Goal: Information Seeking & Learning: Learn about a topic

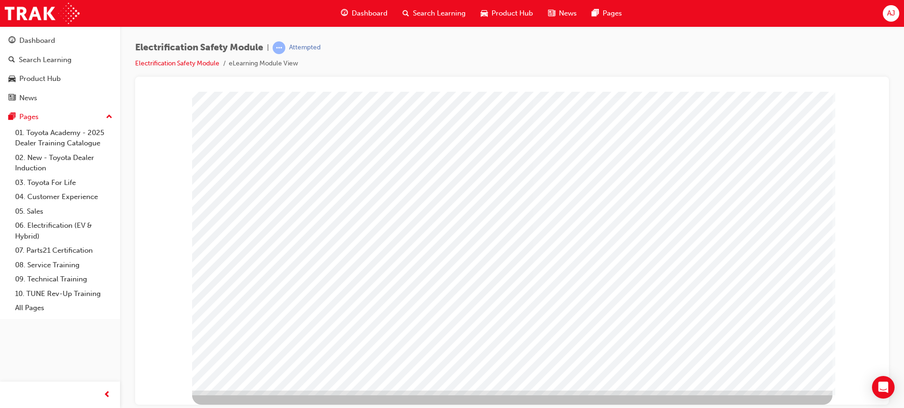
drag, startPoint x: 758, startPoint y: 368, endPoint x: 751, endPoint y: 362, distance: 9.0
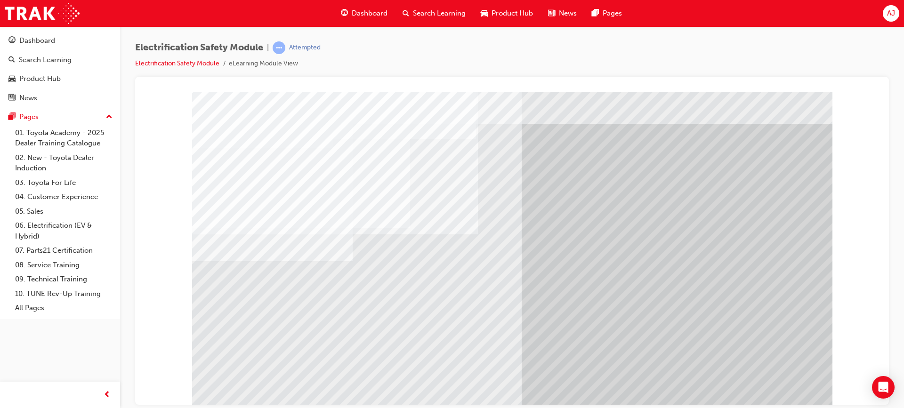
scroll to position [0, 0]
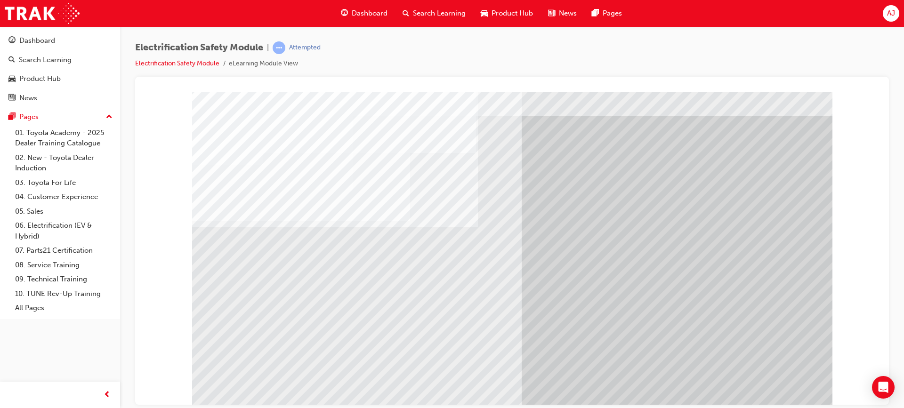
scroll to position [40, 0]
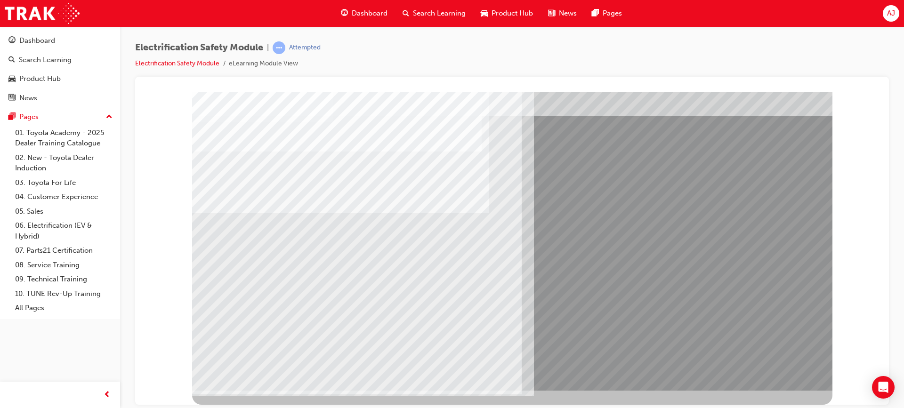
scroll to position [0, 0]
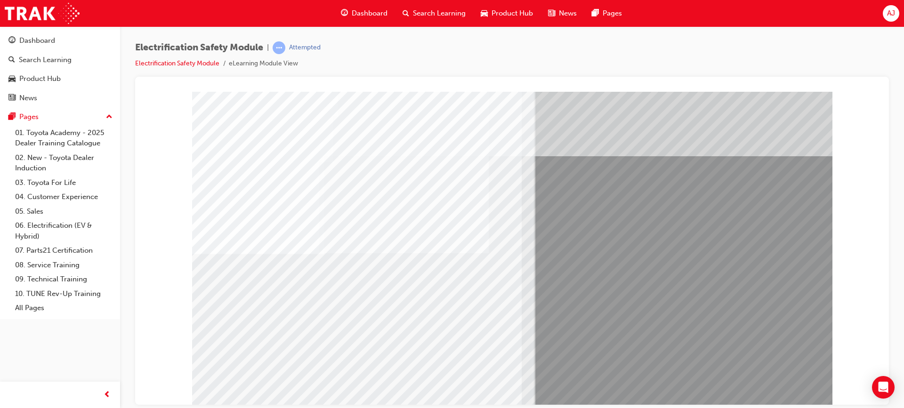
scroll to position [40, 0]
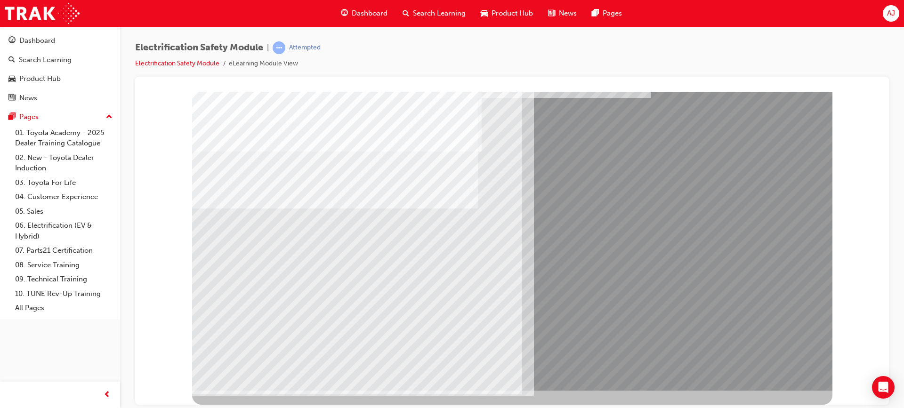
scroll to position [0, 0]
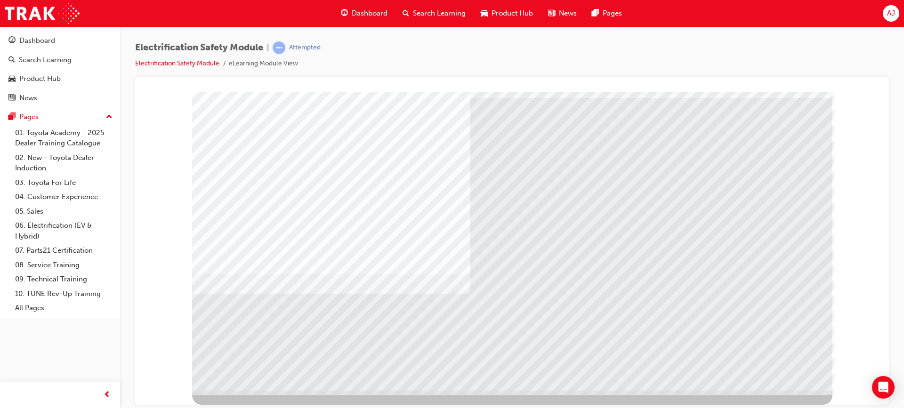
drag, startPoint x: 237, startPoint y: 159, endPoint x: 366, endPoint y: 170, distance: 130.0
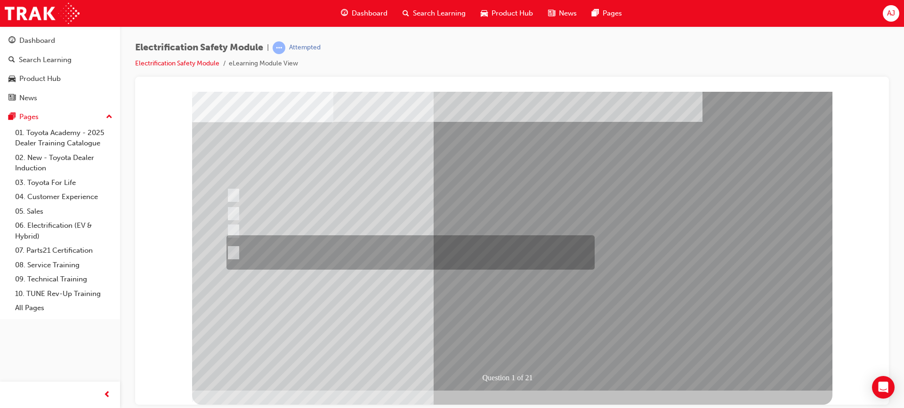
click at [408, 255] on div at bounding box center [408, 252] width 368 height 34
radio input "true"
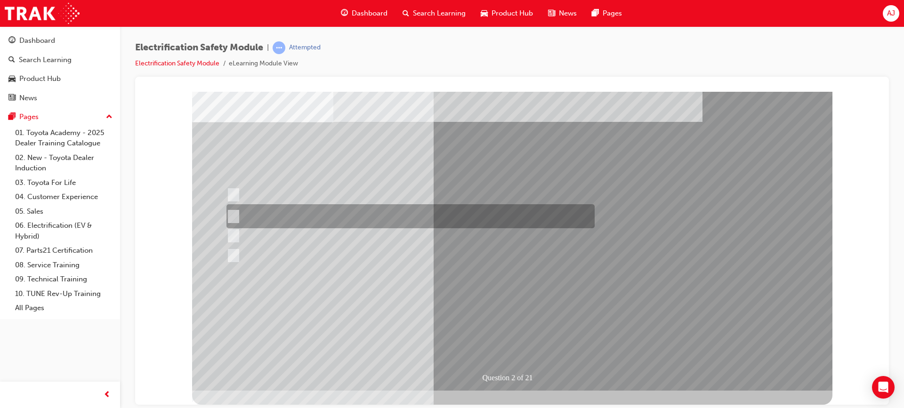
click at [351, 209] on div at bounding box center [408, 216] width 368 height 24
radio input "true"
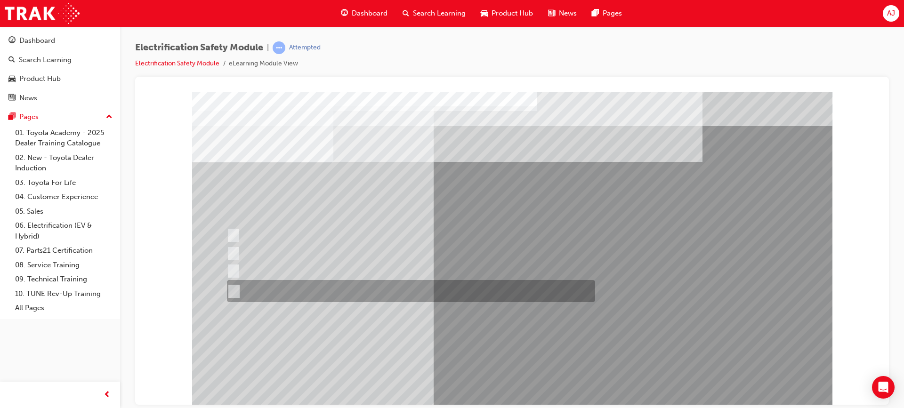
click at [368, 299] on div at bounding box center [409, 291] width 368 height 22
radio input "true"
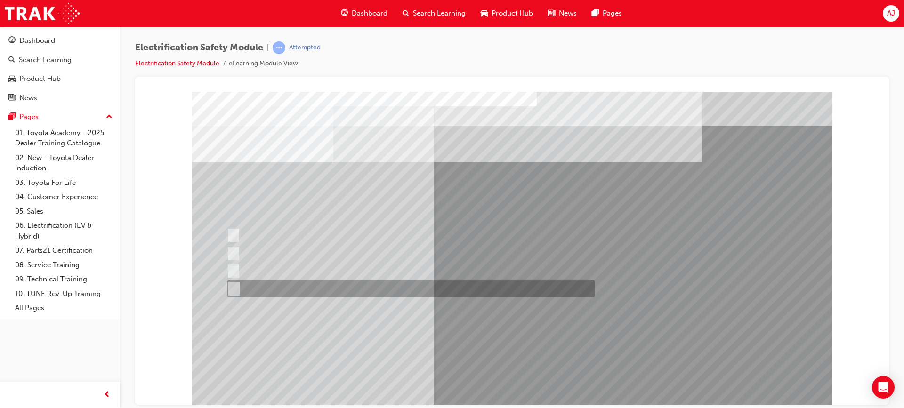
click at [335, 290] on div at bounding box center [409, 288] width 368 height 17
checkbox input "true"
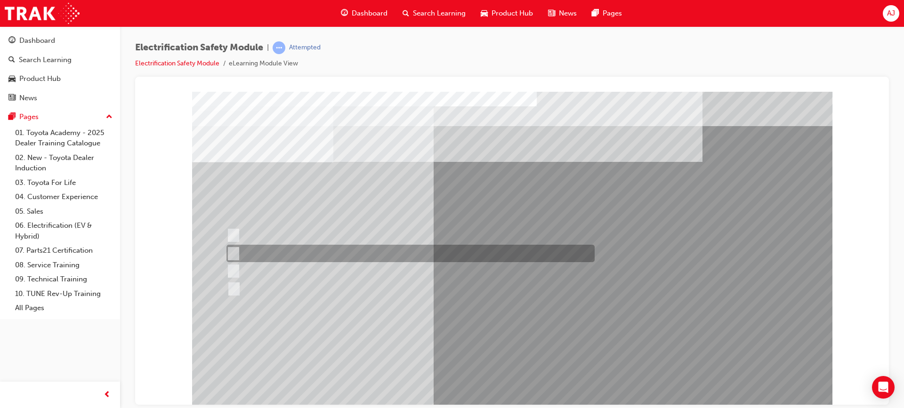
click at [363, 254] on div at bounding box center [408, 253] width 368 height 17
checkbox input "true"
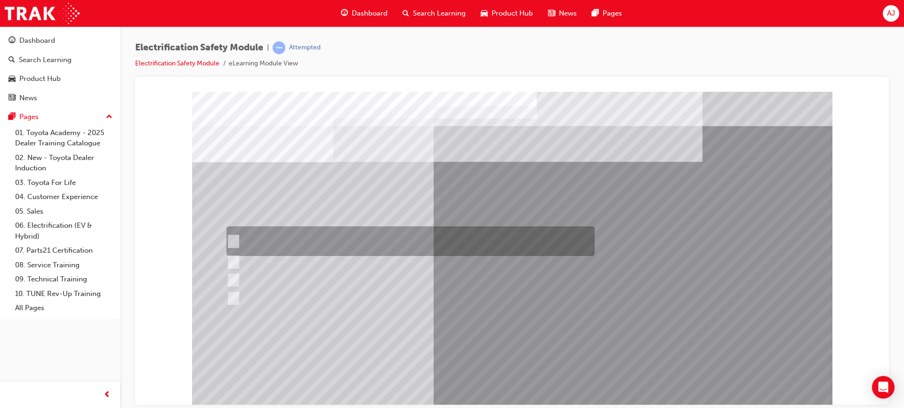
click at [372, 236] on div at bounding box center [408, 242] width 368 height 30
checkbox input "true"
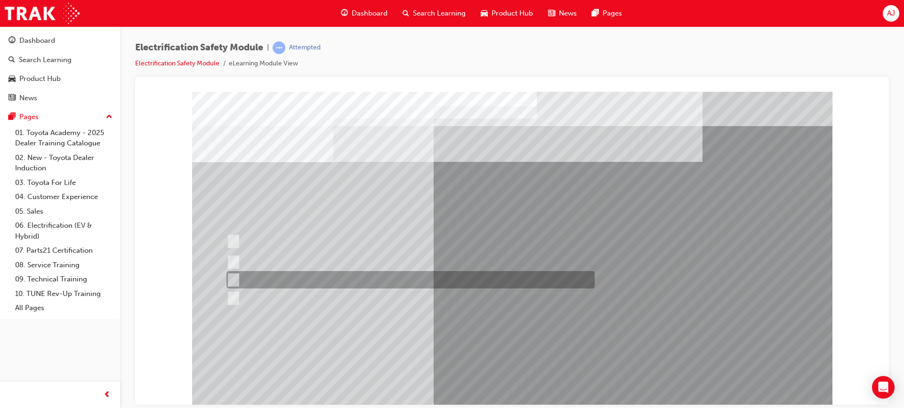
click at [419, 284] on div at bounding box center [408, 279] width 368 height 17
click at [355, 280] on div at bounding box center [408, 279] width 368 height 17
click at [342, 279] on div at bounding box center [408, 279] width 368 height 17
checkbox input "true"
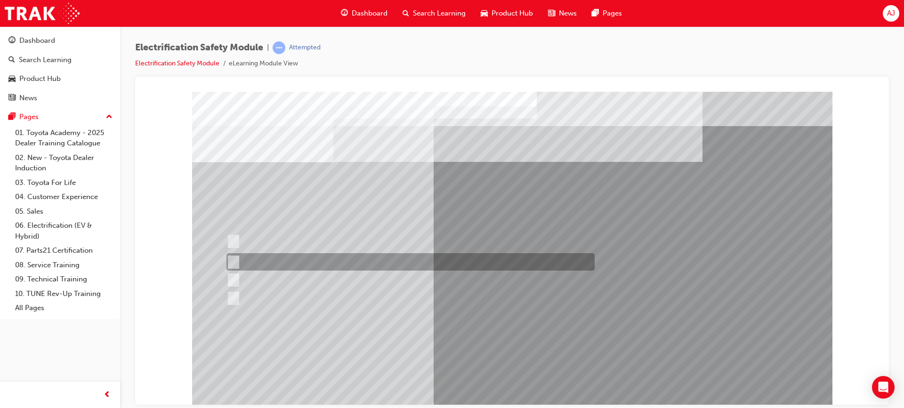
click at [304, 259] on div at bounding box center [408, 261] width 368 height 17
checkbox input "true"
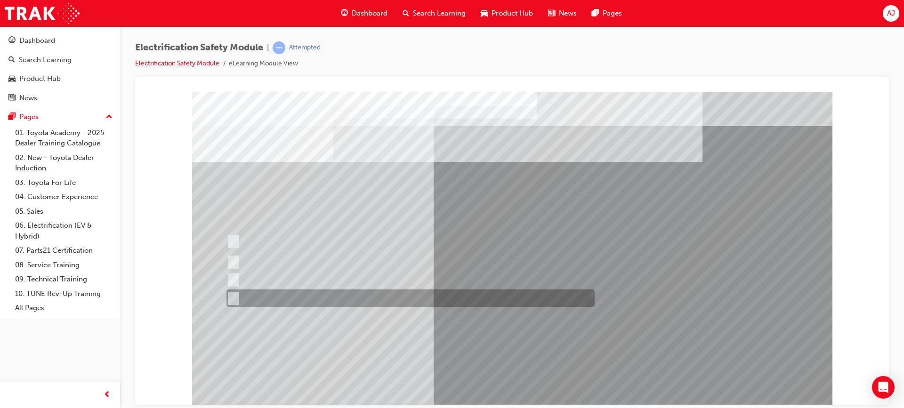
click at [264, 291] on div at bounding box center [408, 298] width 368 height 17
checkbox input "true"
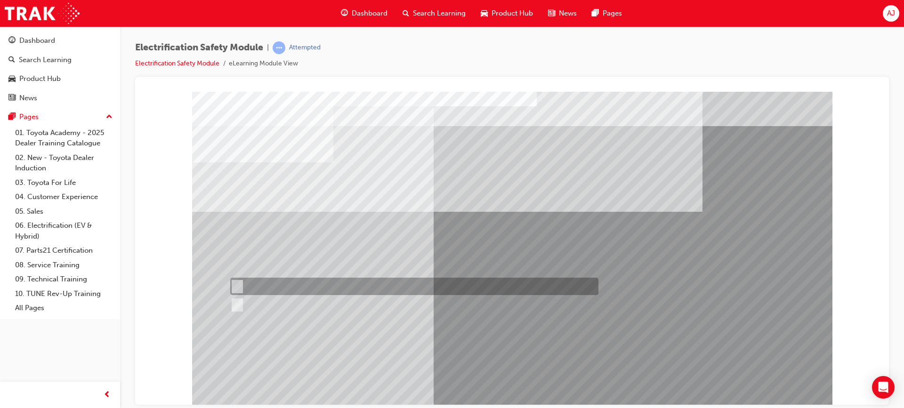
click at [261, 289] on div at bounding box center [412, 286] width 368 height 17
radio input "true"
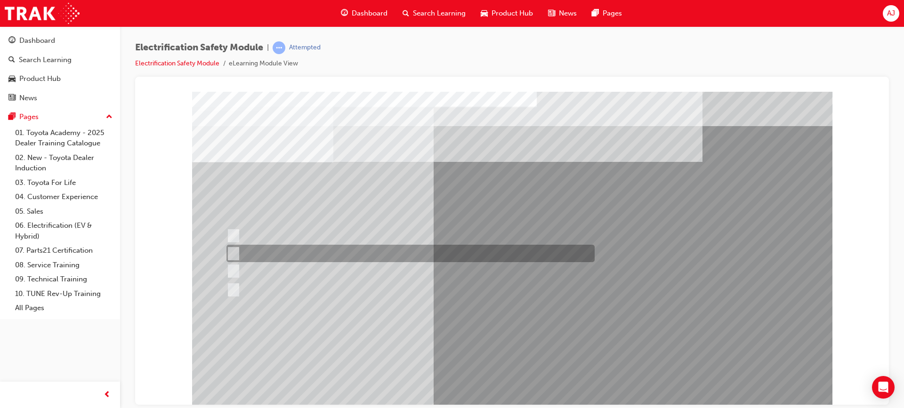
click at [301, 249] on div at bounding box center [408, 253] width 368 height 17
radio input "true"
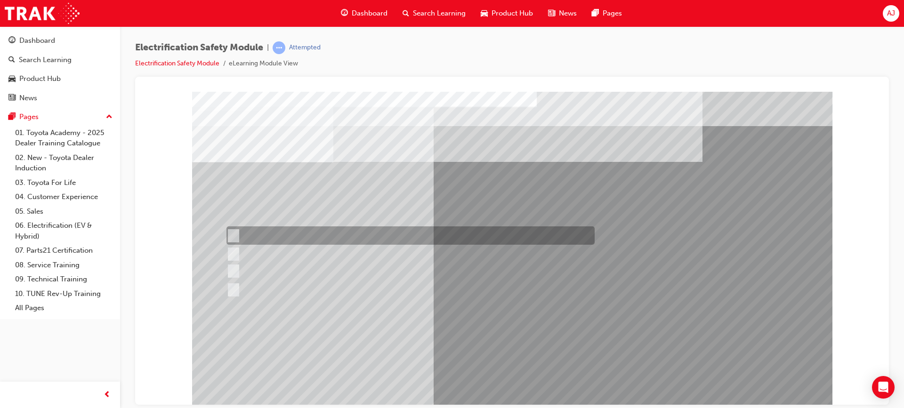
click at [404, 239] on div at bounding box center [408, 236] width 368 height 18
radio input "true"
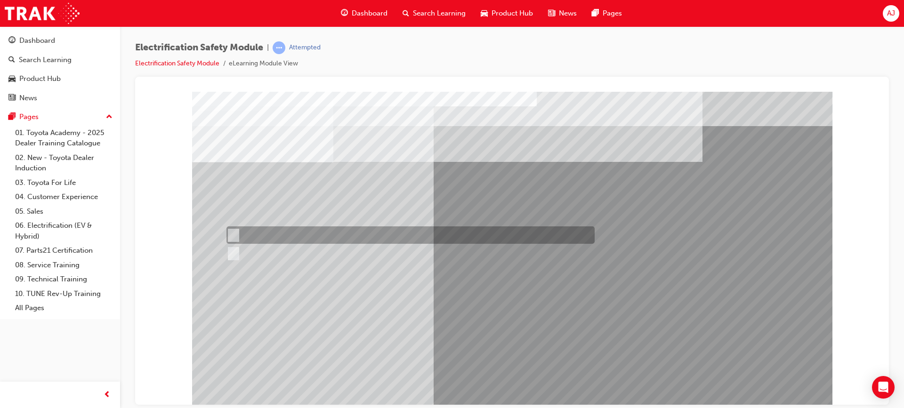
click at [273, 230] on div at bounding box center [408, 235] width 368 height 17
radio input "true"
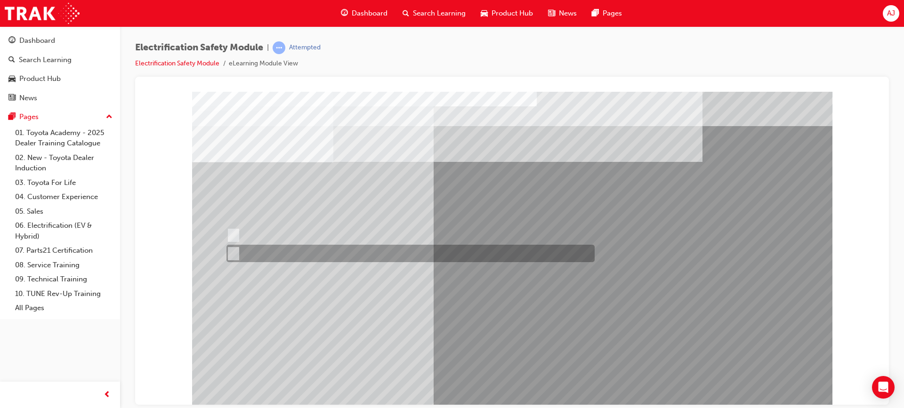
click at [309, 259] on div at bounding box center [408, 253] width 368 height 17
radio input "true"
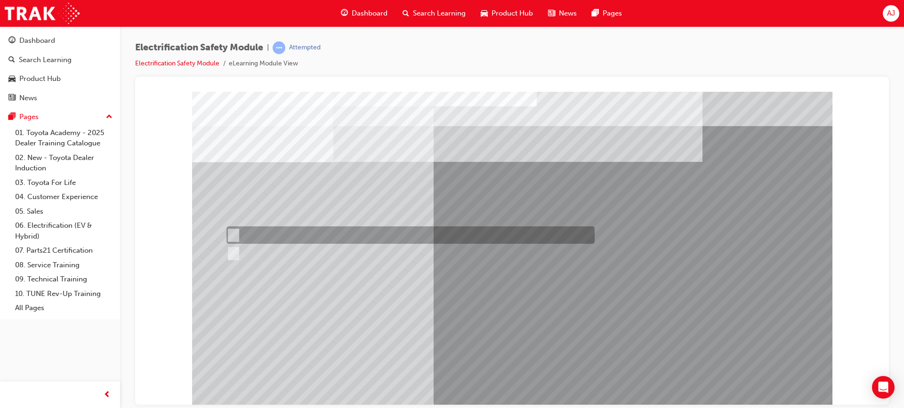
click at [266, 235] on div at bounding box center [408, 235] width 368 height 17
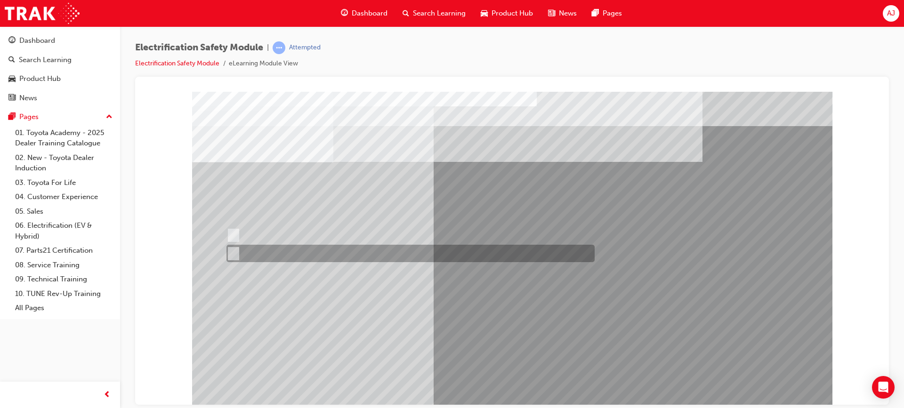
click at [265, 252] on div at bounding box center [408, 253] width 368 height 17
radio input "false"
radio input "true"
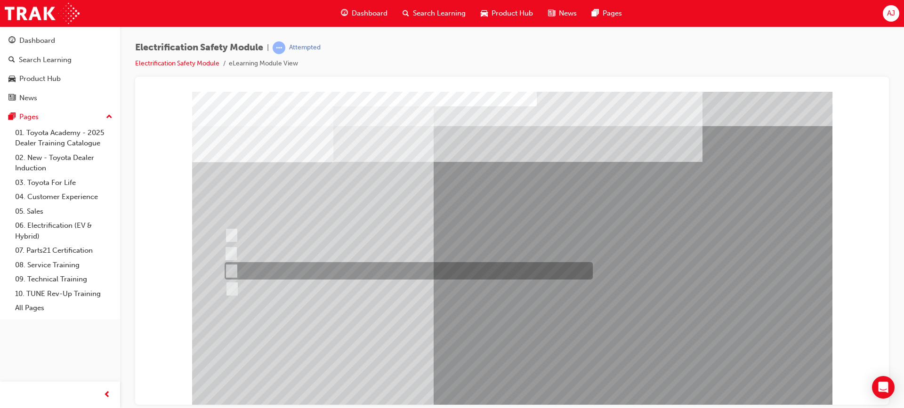
click at [258, 269] on div at bounding box center [406, 270] width 368 height 17
radio input "true"
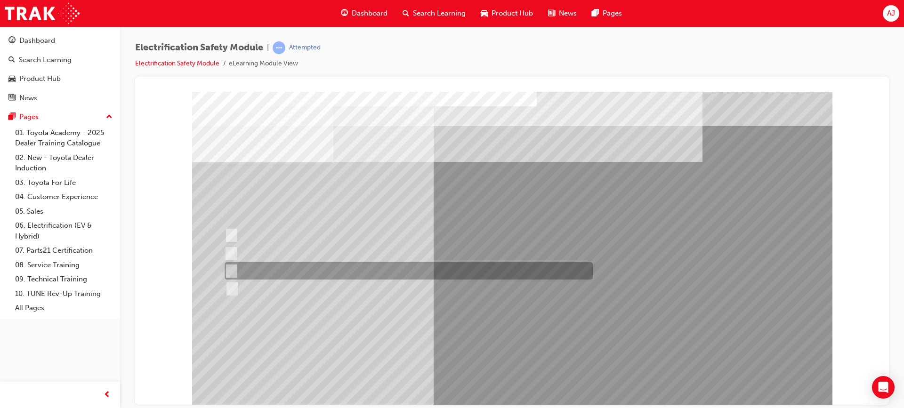
click at [300, 265] on div at bounding box center [406, 270] width 368 height 17
radio input "true"
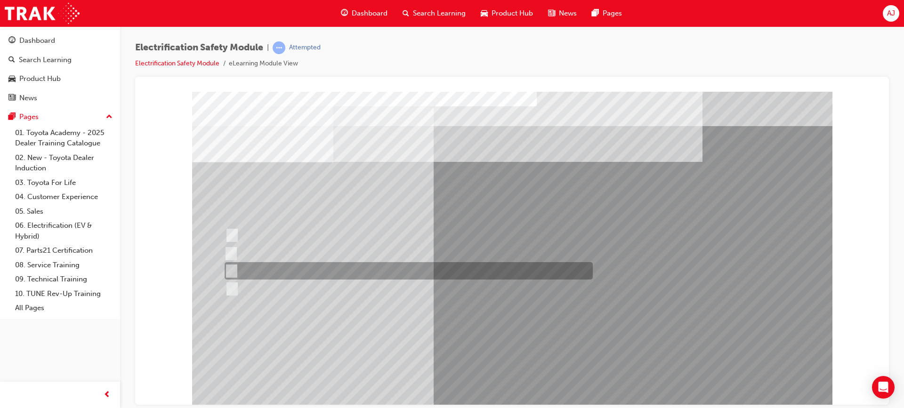
click at [291, 273] on div at bounding box center [406, 270] width 368 height 17
radio input "true"
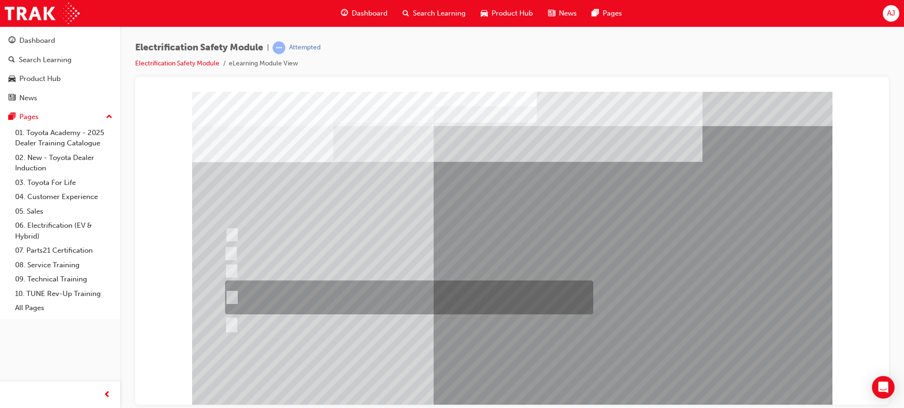
click at [314, 297] on div at bounding box center [407, 298] width 368 height 34
radio input "true"
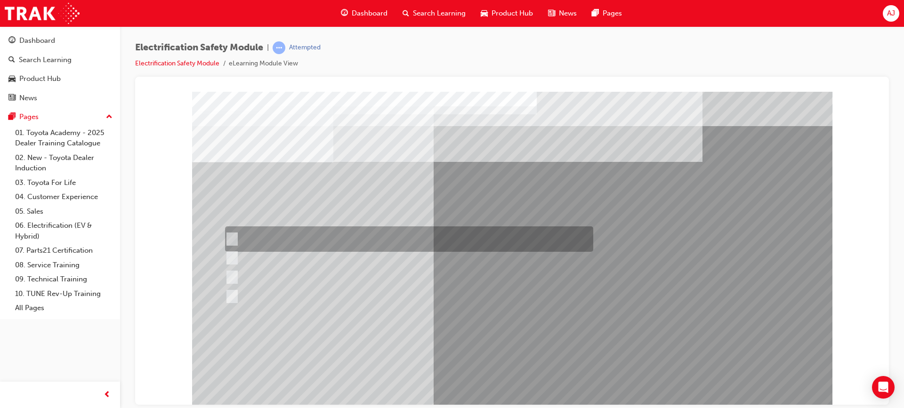
click at [383, 240] on div at bounding box center [407, 239] width 368 height 25
radio input "true"
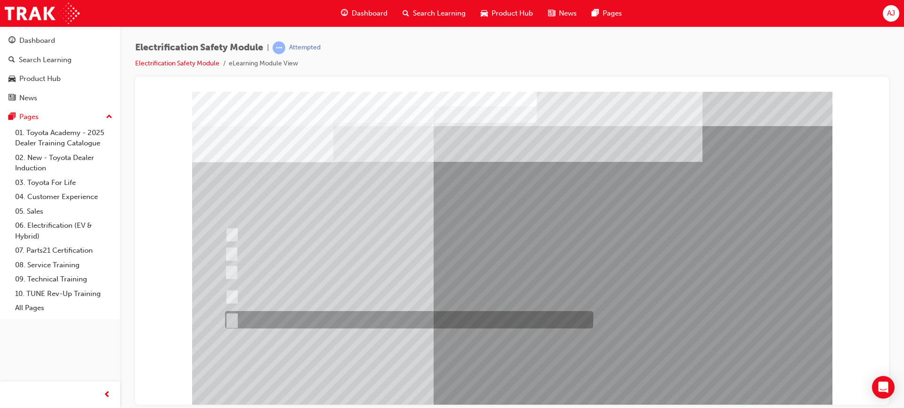
click at [325, 322] on div at bounding box center [407, 319] width 368 height 17
radio input "true"
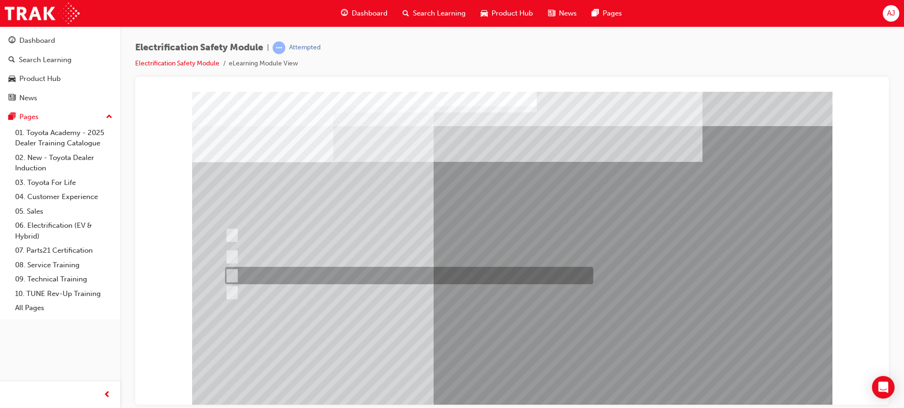
click at [336, 272] on div at bounding box center [407, 275] width 368 height 17
radio input "true"
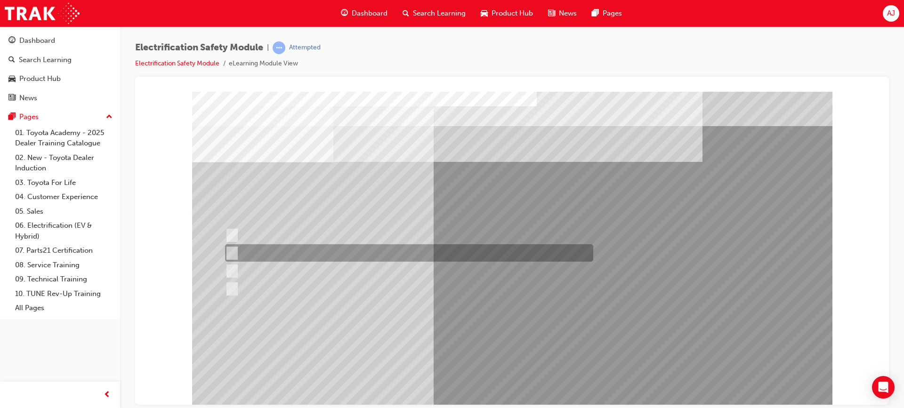
click at [376, 252] on div at bounding box center [407, 252] width 368 height 17
radio input "true"
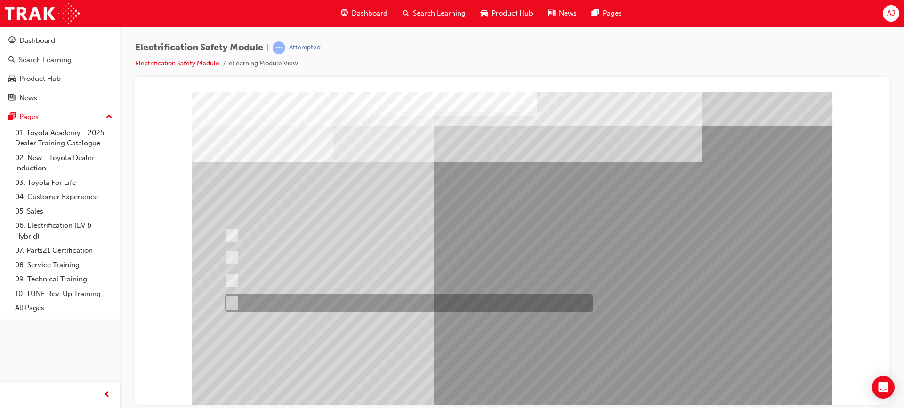
click at [289, 298] on div at bounding box center [407, 302] width 368 height 17
radio input "true"
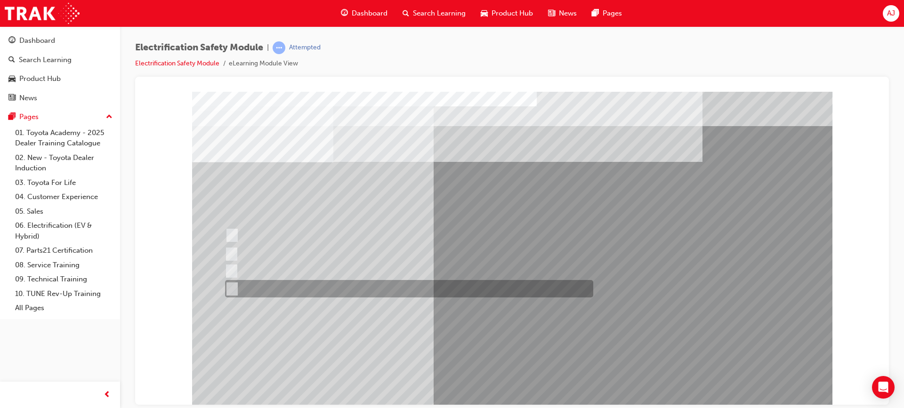
click at [317, 287] on div at bounding box center [407, 288] width 368 height 17
radio input "true"
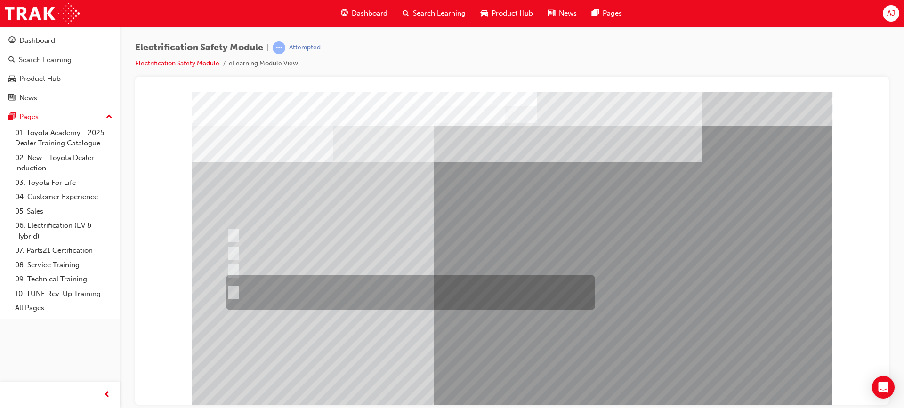
click at [460, 291] on div at bounding box center [408, 293] width 368 height 34
radio input "true"
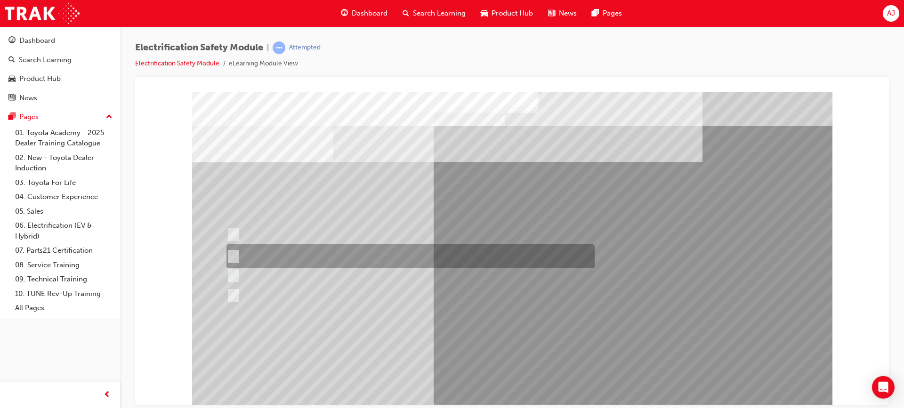
click at [346, 255] on div at bounding box center [408, 256] width 368 height 24
radio input "true"
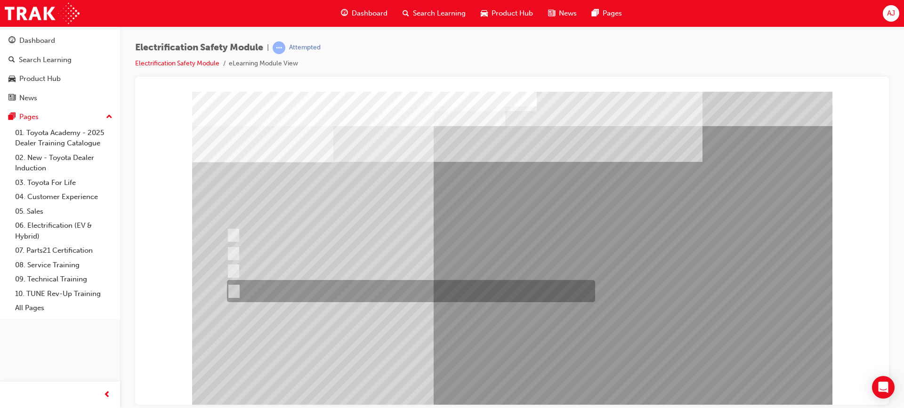
click at [364, 289] on div at bounding box center [409, 291] width 368 height 22
radio input "true"
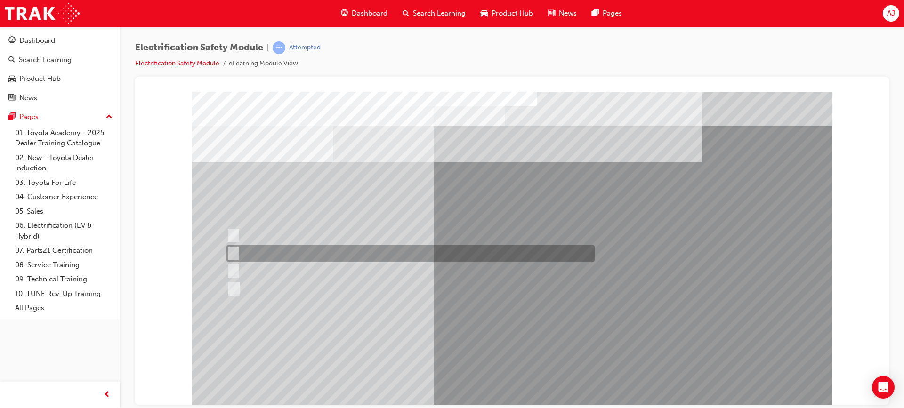
click at [291, 255] on div at bounding box center [408, 253] width 368 height 17
checkbox input "true"
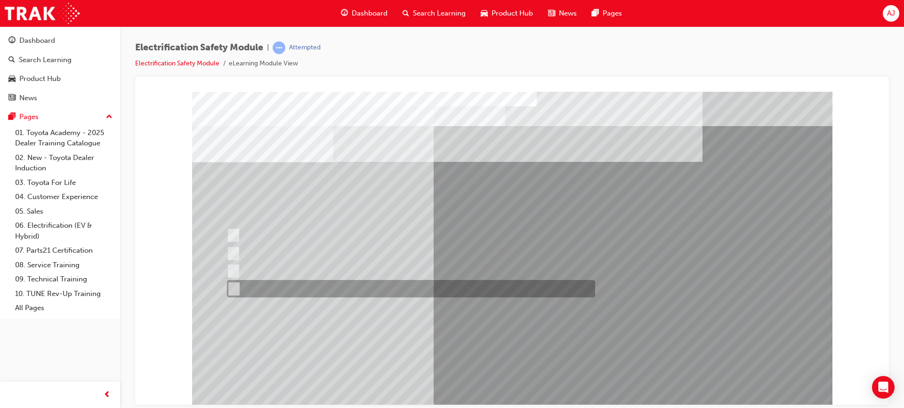
click at [294, 287] on div at bounding box center [409, 288] width 368 height 17
checkbox input "true"
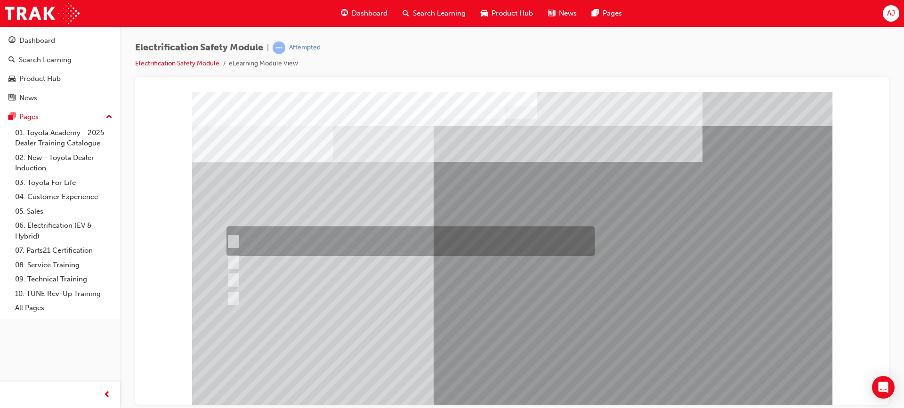
click at [389, 241] on div at bounding box center [408, 242] width 368 height 30
checkbox input "true"
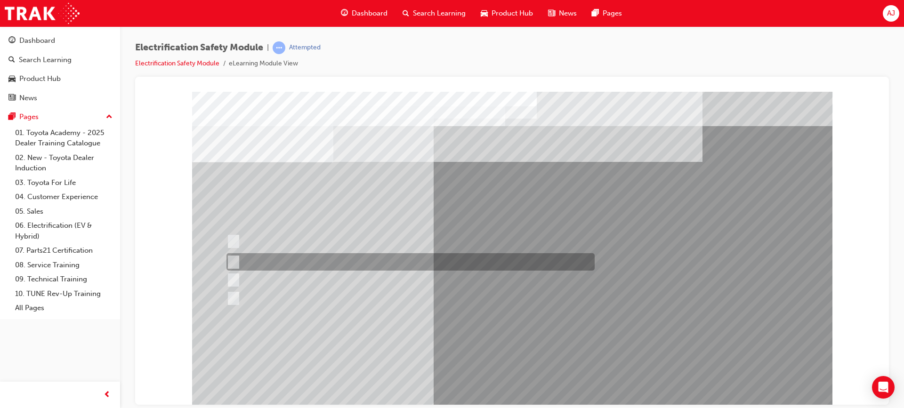
click at [369, 259] on div at bounding box center [408, 261] width 368 height 17
checkbox input "true"
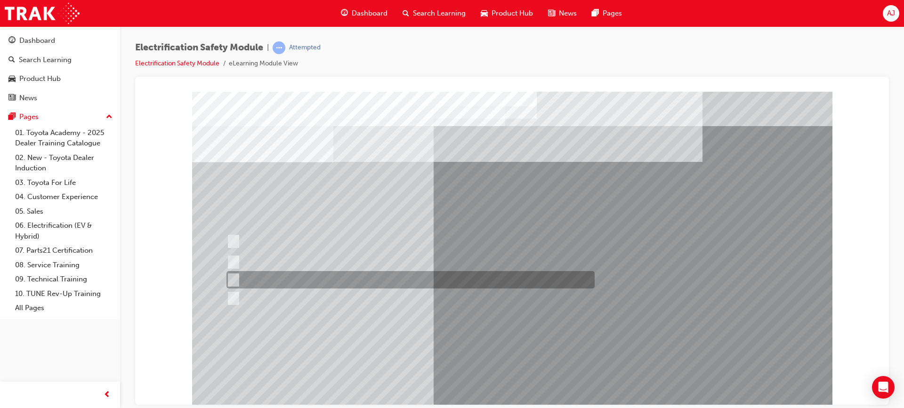
click at [330, 278] on div at bounding box center [408, 279] width 368 height 17
checkbox input "true"
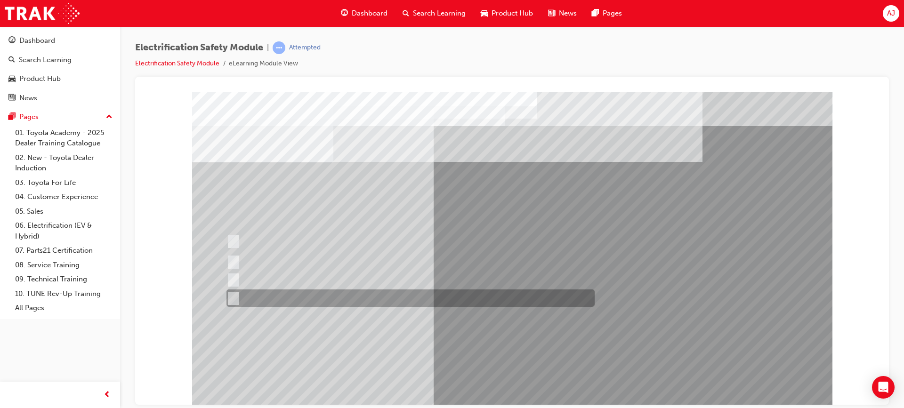
click at [312, 293] on div at bounding box center [408, 298] width 368 height 17
checkbox input "true"
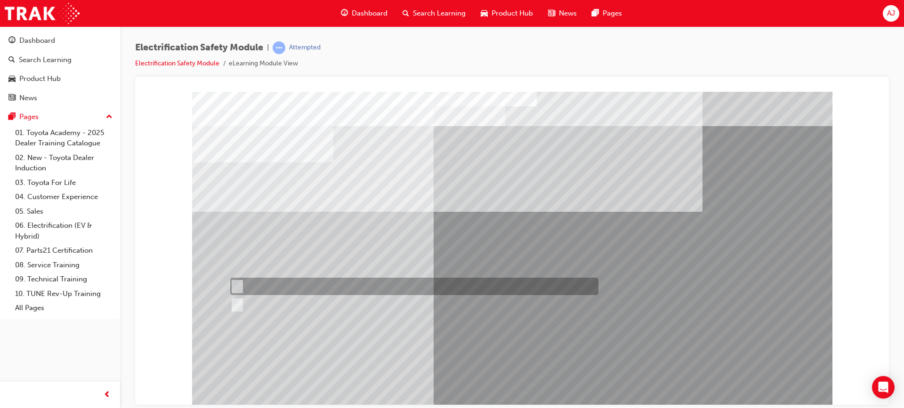
click at [245, 283] on div at bounding box center [412, 286] width 368 height 17
radio input "true"
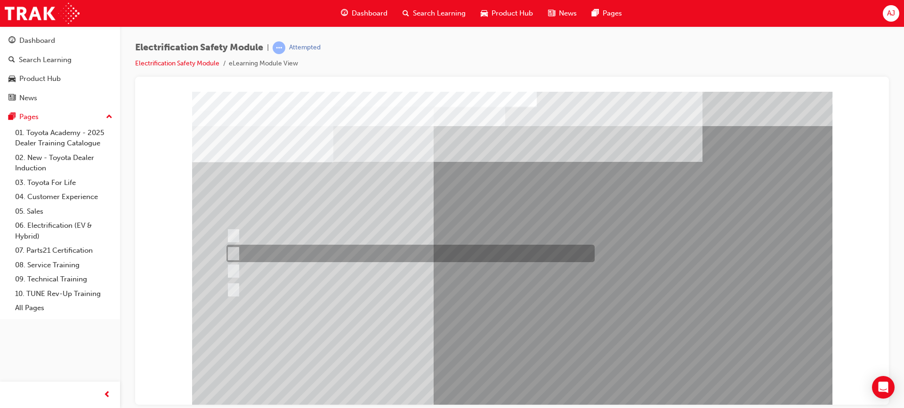
click at [323, 256] on div at bounding box center [408, 253] width 368 height 17
radio input "true"
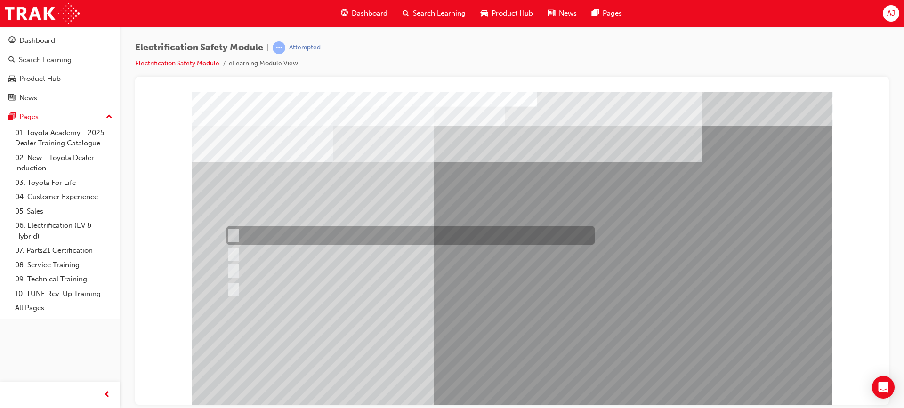
click at [334, 235] on div at bounding box center [408, 236] width 368 height 18
radio input "true"
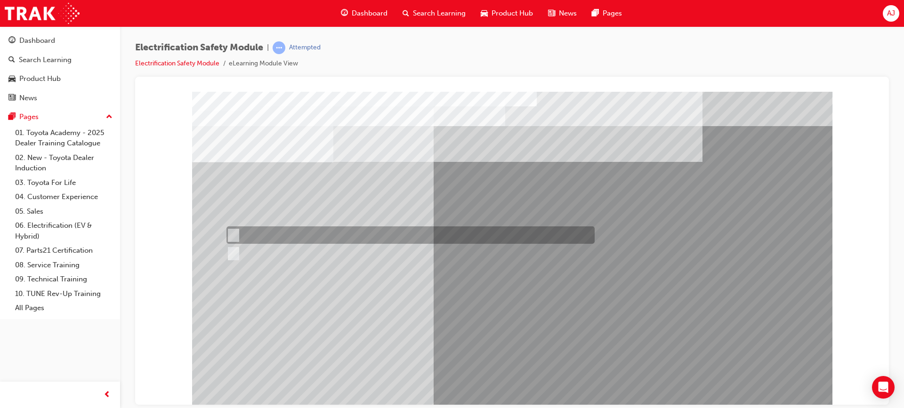
click at [284, 236] on div at bounding box center [408, 235] width 368 height 17
radio input "true"
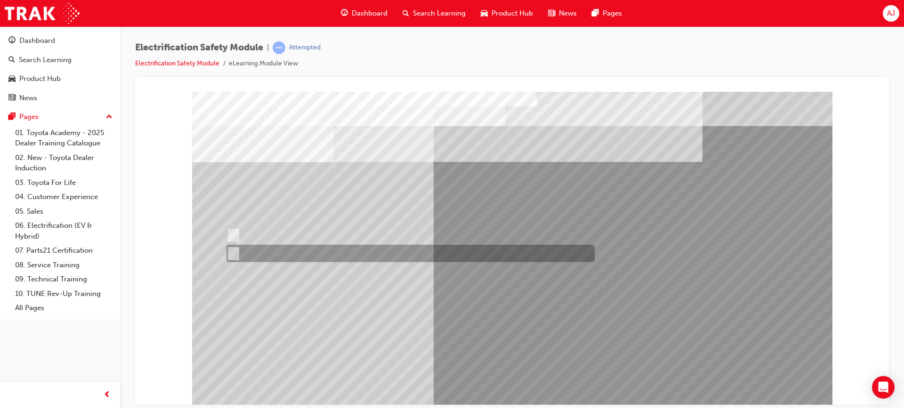
click at [259, 258] on div at bounding box center [408, 253] width 368 height 17
radio input "true"
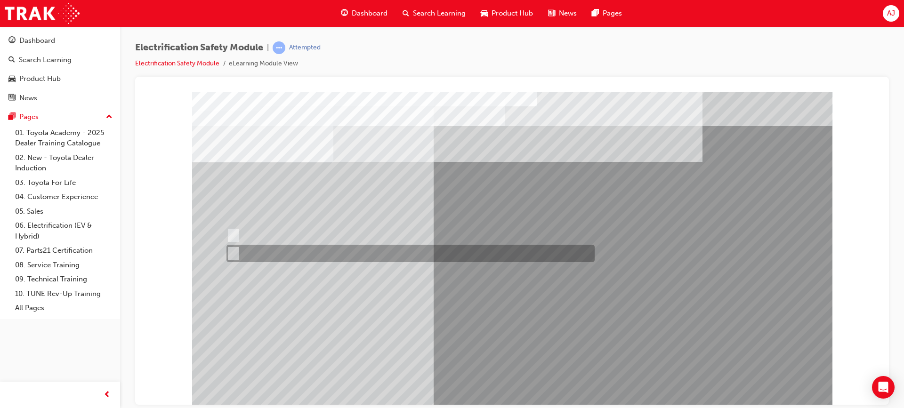
click at [276, 252] on div at bounding box center [408, 253] width 368 height 17
radio input "true"
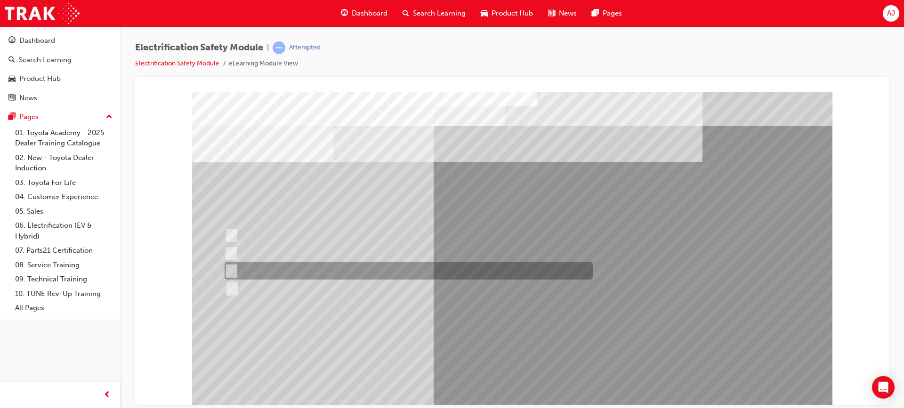
click at [298, 268] on div at bounding box center [406, 270] width 368 height 17
radio input "true"
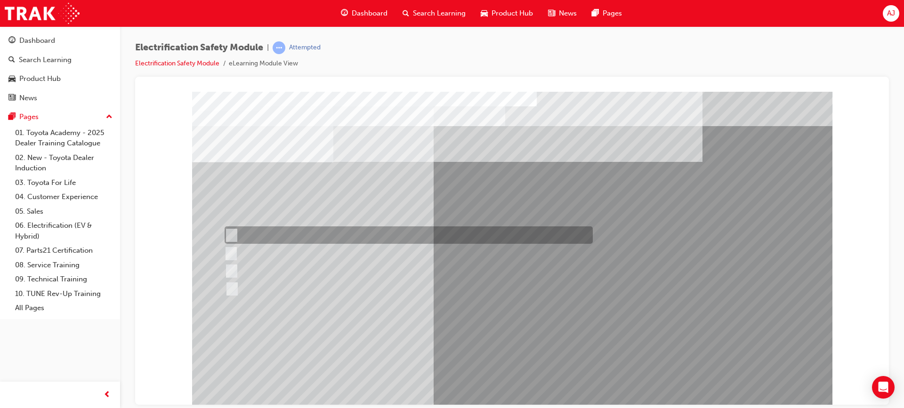
click at [325, 231] on div at bounding box center [406, 235] width 368 height 17
radio input "true"
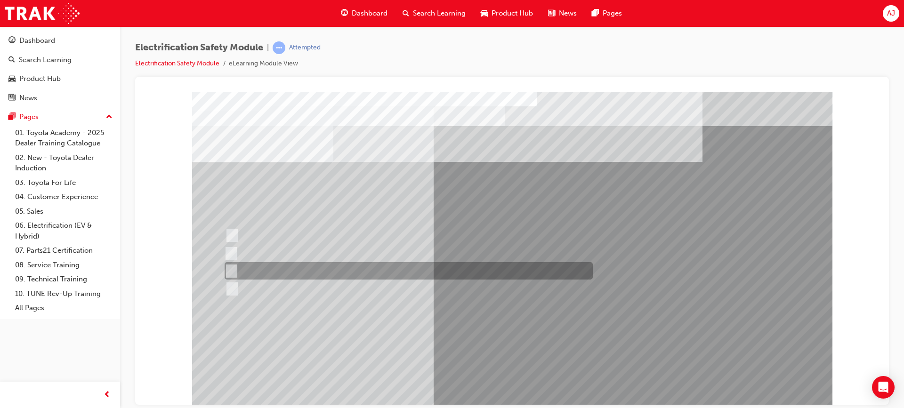
click at [300, 265] on div at bounding box center [406, 270] width 368 height 17
radio input "true"
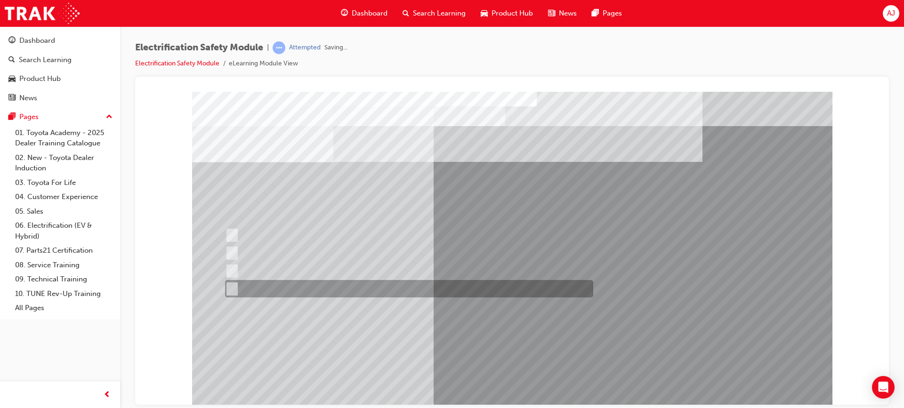
click at [380, 290] on div at bounding box center [407, 288] width 368 height 17
radio input "true"
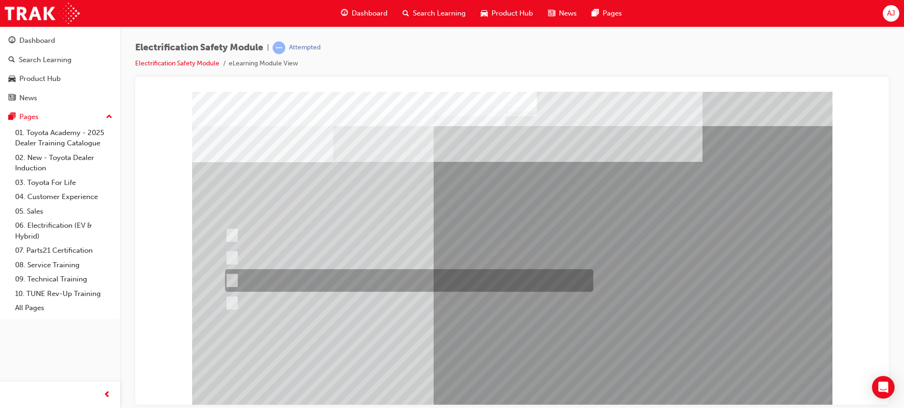
click at [397, 279] on div at bounding box center [407, 280] width 368 height 23
radio input "true"
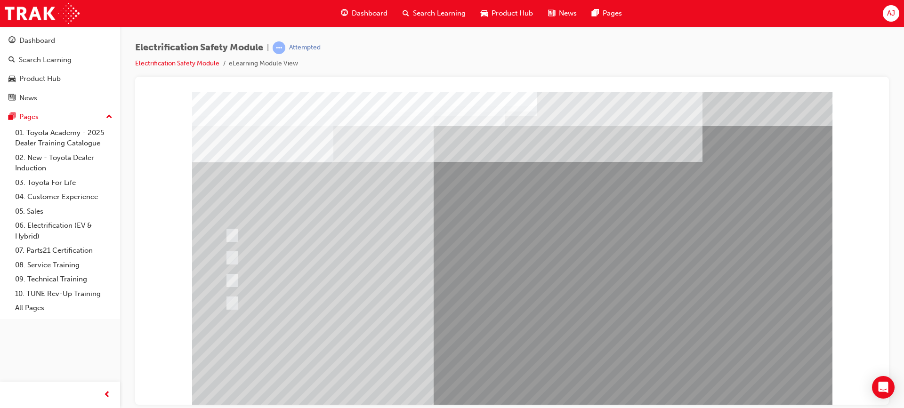
drag, startPoint x: 510, startPoint y: 380, endPoint x: 506, endPoint y: 376, distance: 5.7
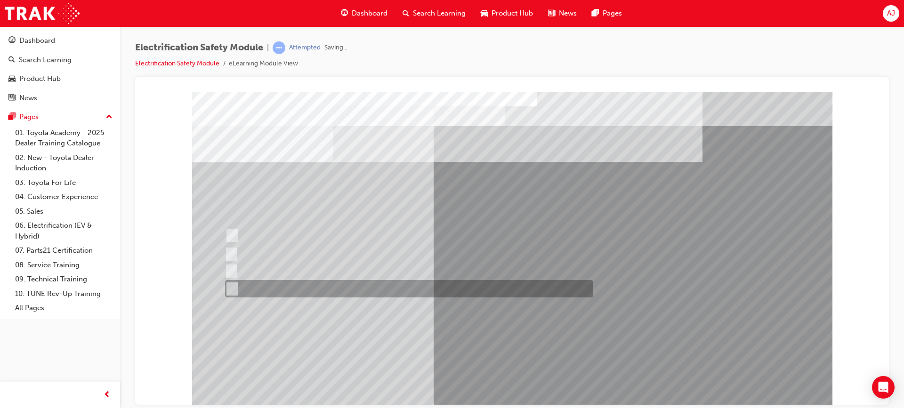
click at [408, 284] on div at bounding box center [407, 288] width 368 height 17
radio input "true"
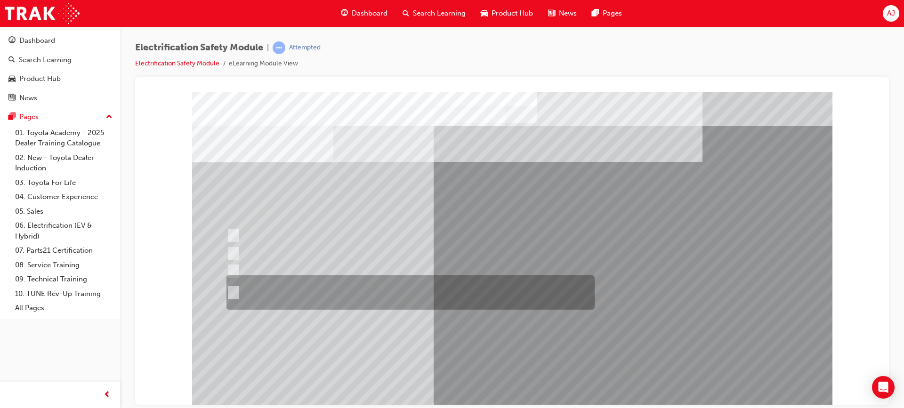
click at [393, 292] on div at bounding box center [408, 293] width 368 height 34
radio input "true"
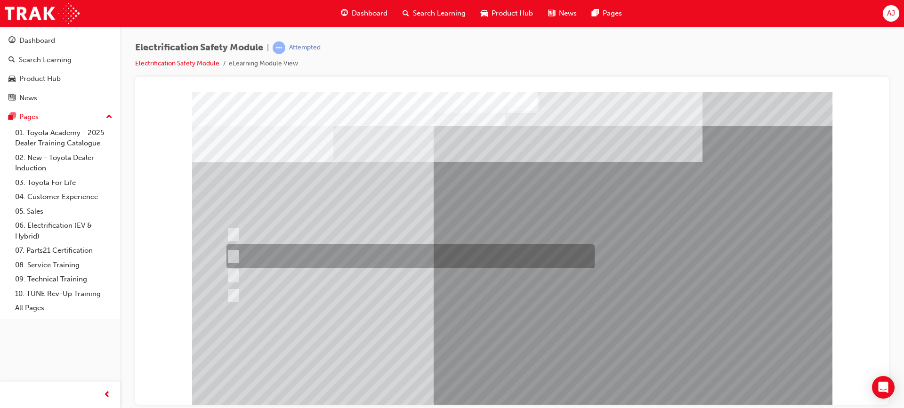
click at [356, 247] on div at bounding box center [408, 256] width 368 height 24
radio input "true"
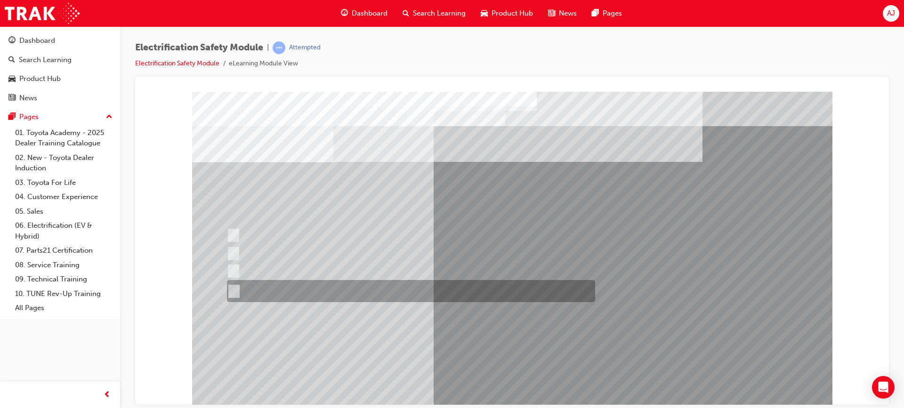
click at [353, 294] on div at bounding box center [409, 291] width 368 height 22
radio input "true"
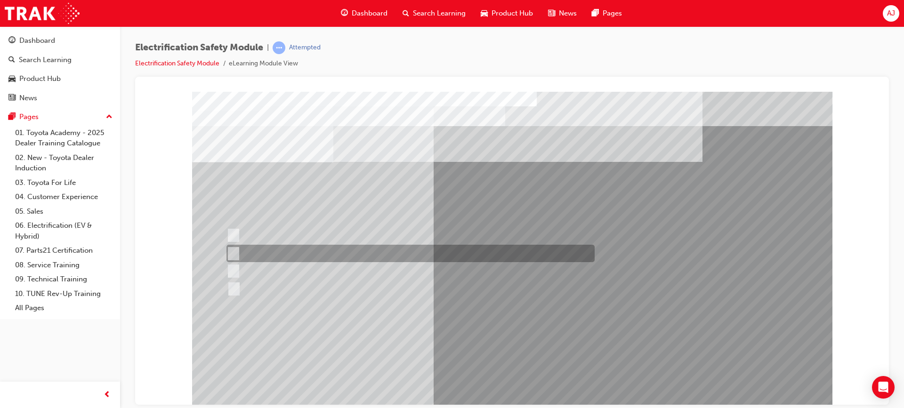
click at [276, 254] on div at bounding box center [408, 253] width 368 height 17
checkbox input "true"
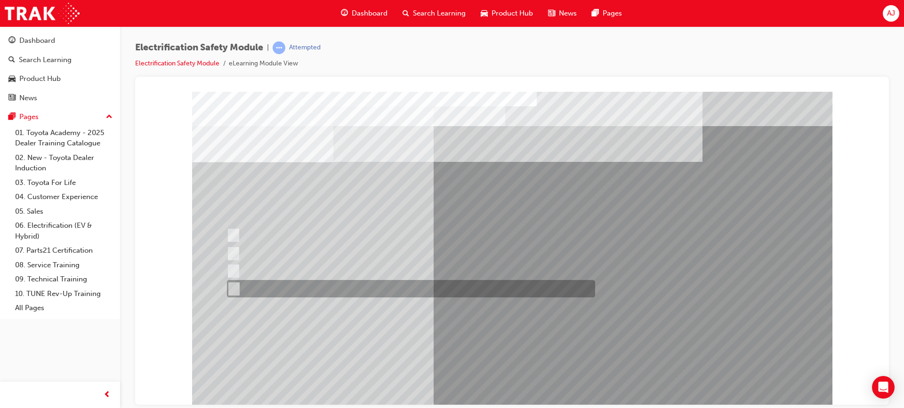
click at [294, 289] on div at bounding box center [409, 288] width 368 height 17
checkbox input "true"
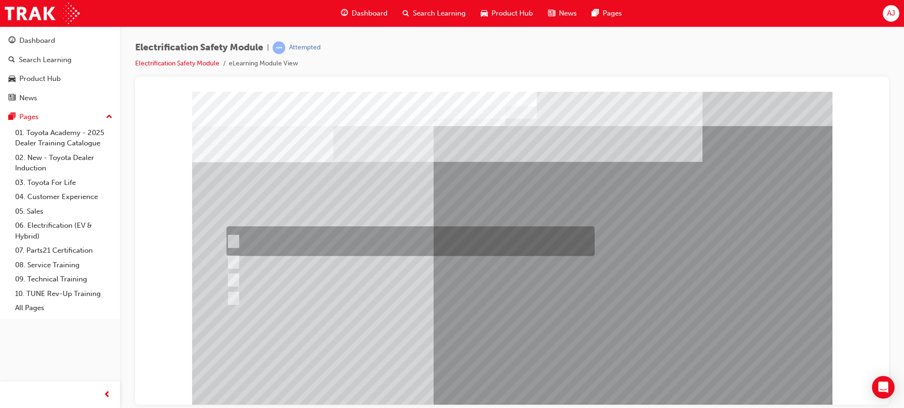
click at [343, 241] on div at bounding box center [408, 242] width 368 height 30
checkbox input "true"
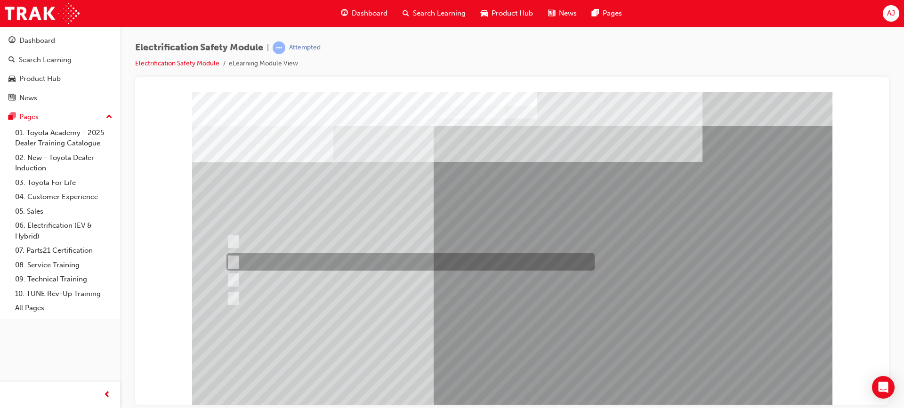
click at [331, 264] on div at bounding box center [408, 261] width 368 height 17
checkbox input "true"
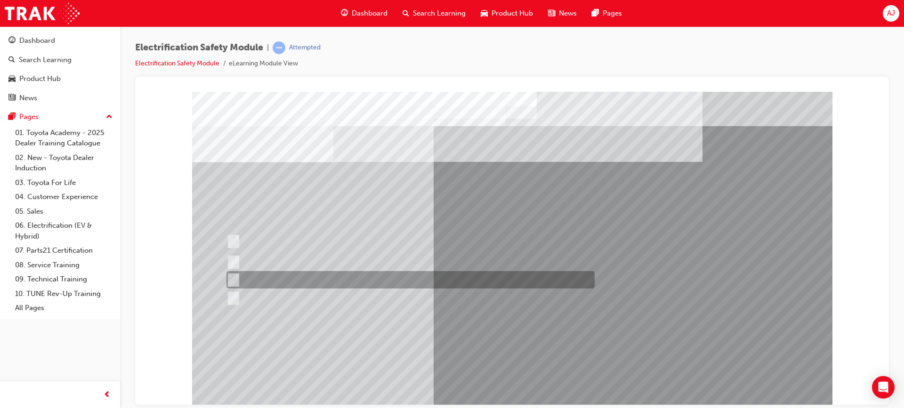
click at [325, 283] on div at bounding box center [408, 279] width 368 height 17
checkbox input "true"
click at [324, 302] on div at bounding box center [408, 298] width 368 height 17
checkbox input "true"
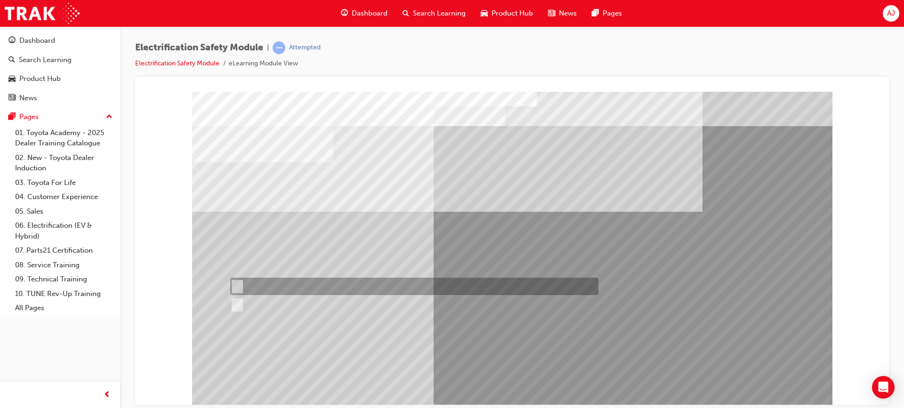
click at [251, 284] on div at bounding box center [412, 286] width 368 height 17
radio input "true"
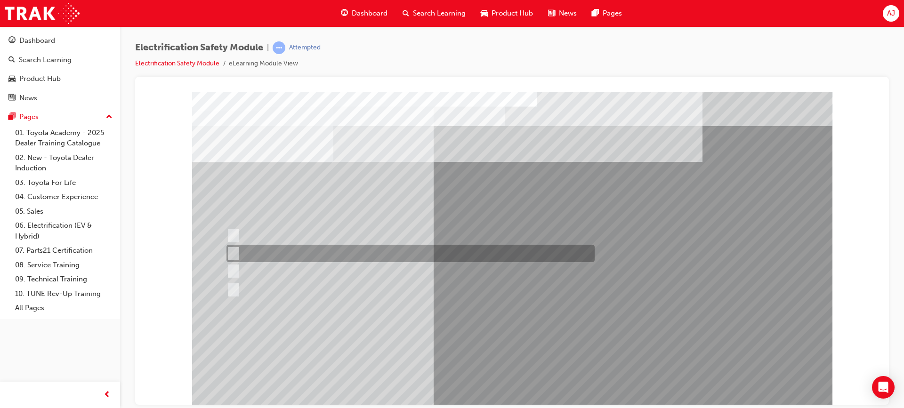
click at [290, 250] on div at bounding box center [408, 253] width 368 height 17
radio input "true"
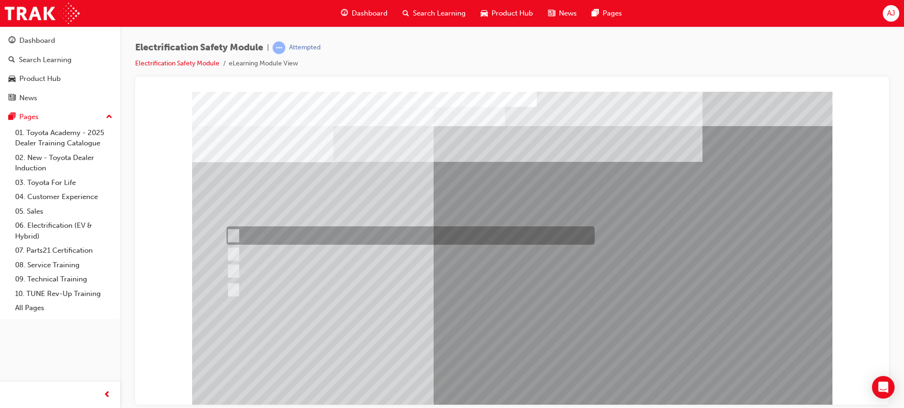
click at [365, 227] on div at bounding box center [408, 236] width 368 height 18
radio input "true"
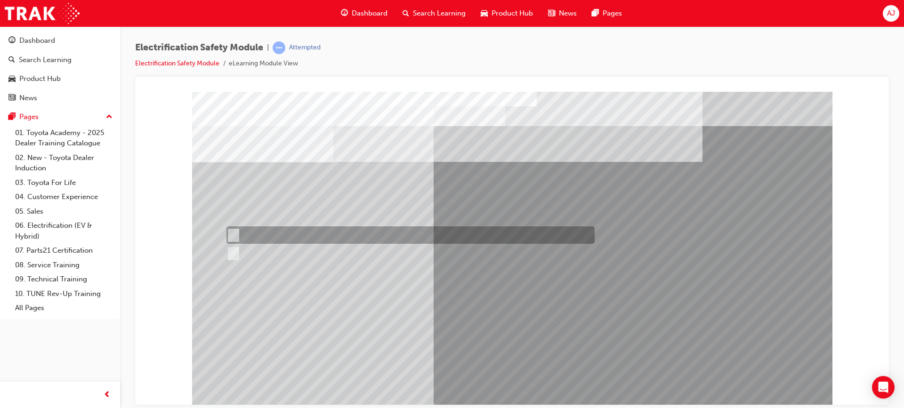
click at [285, 241] on div at bounding box center [408, 235] width 368 height 17
radio input "true"
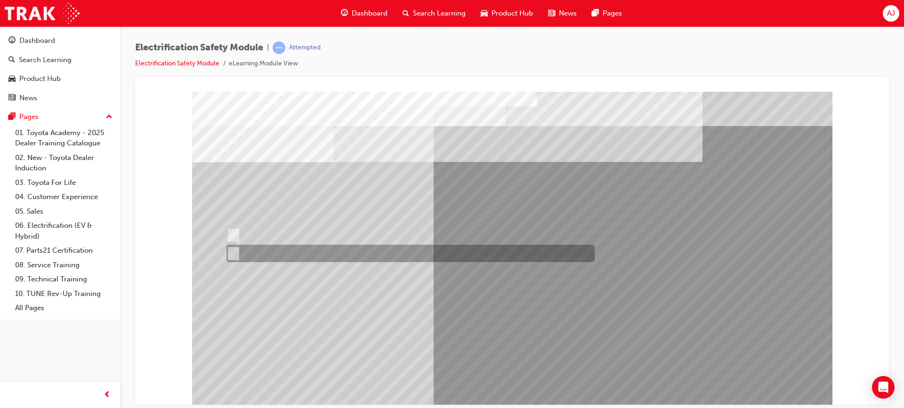
click at [269, 249] on div at bounding box center [408, 253] width 368 height 17
radio input "true"
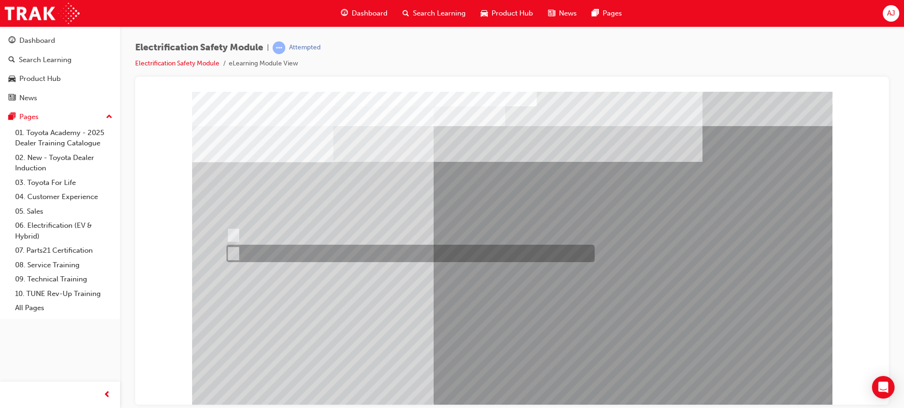
click at [284, 248] on div at bounding box center [408, 253] width 368 height 17
radio input "true"
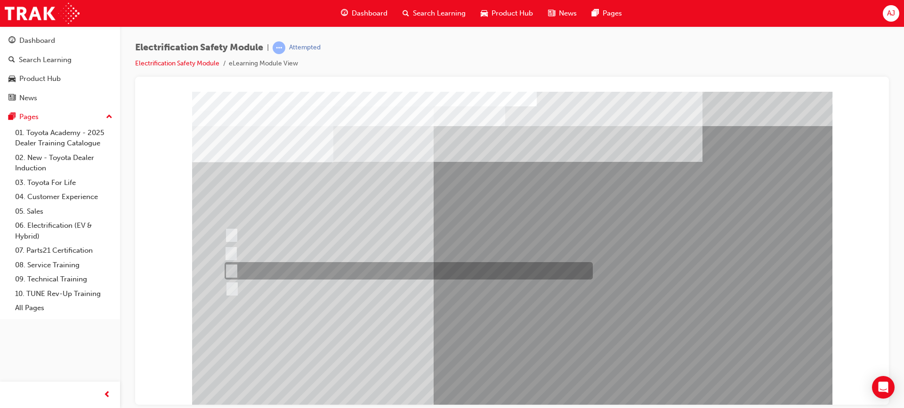
click at [281, 270] on div at bounding box center [406, 270] width 368 height 17
radio input "true"
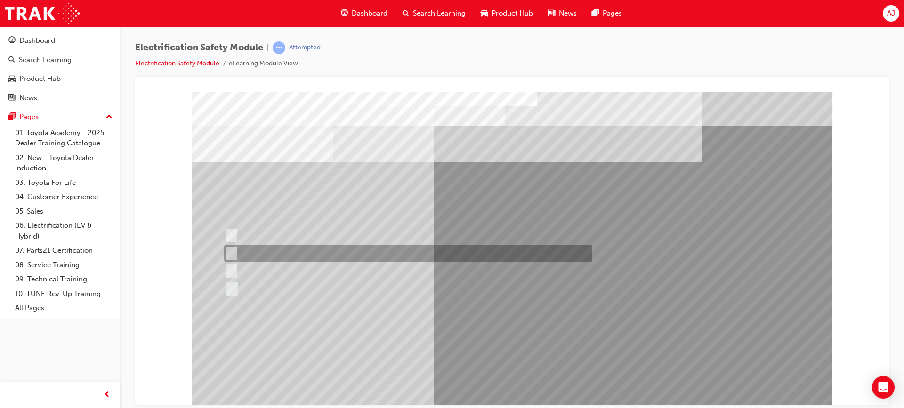
click at [297, 254] on div at bounding box center [406, 253] width 368 height 17
radio input "true"
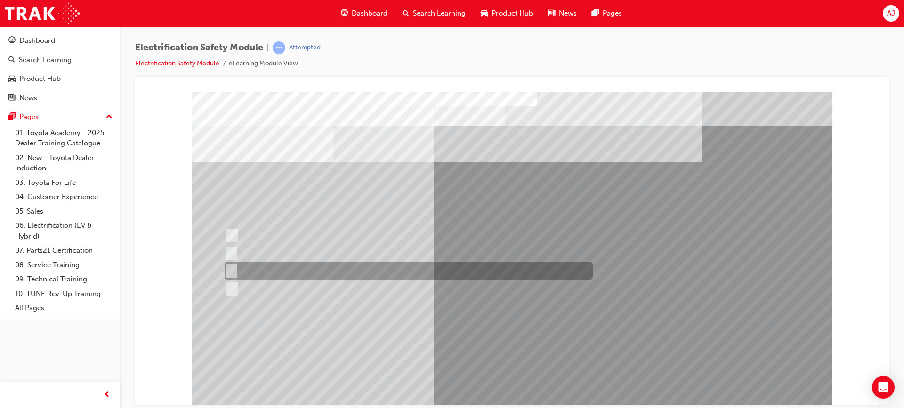
click at [269, 268] on div at bounding box center [406, 270] width 368 height 17
radio input "true"
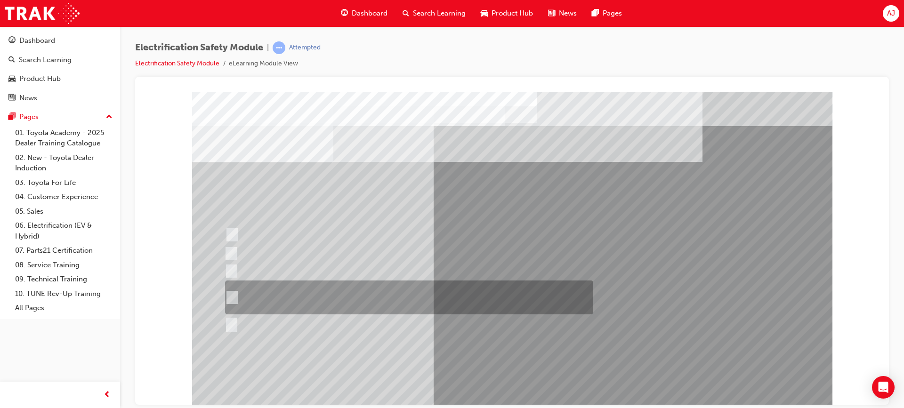
click at [308, 284] on div at bounding box center [407, 298] width 368 height 34
radio input "true"
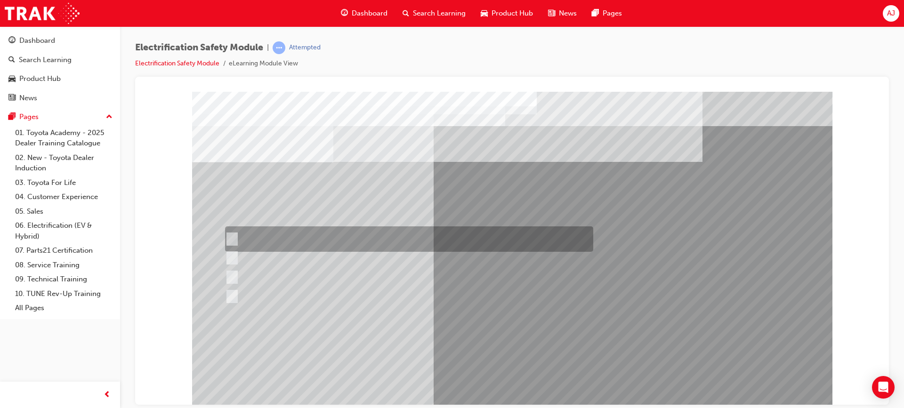
click at [331, 238] on div at bounding box center [407, 239] width 368 height 25
radio input "true"
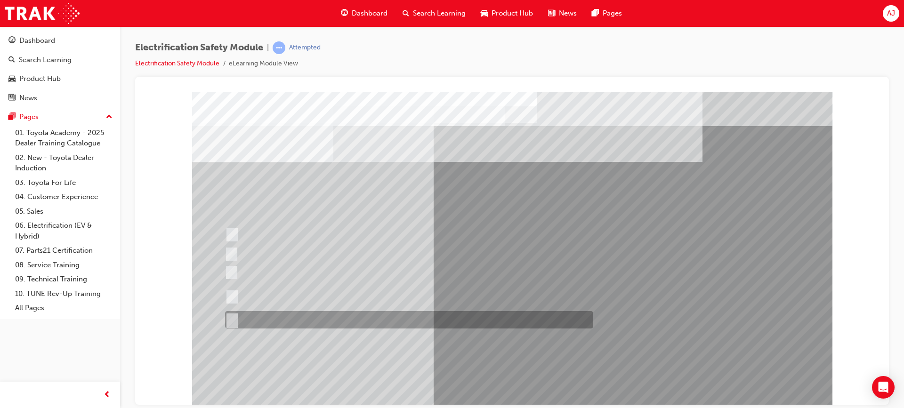
click at [281, 311] on div at bounding box center [407, 319] width 368 height 17
radio input "true"
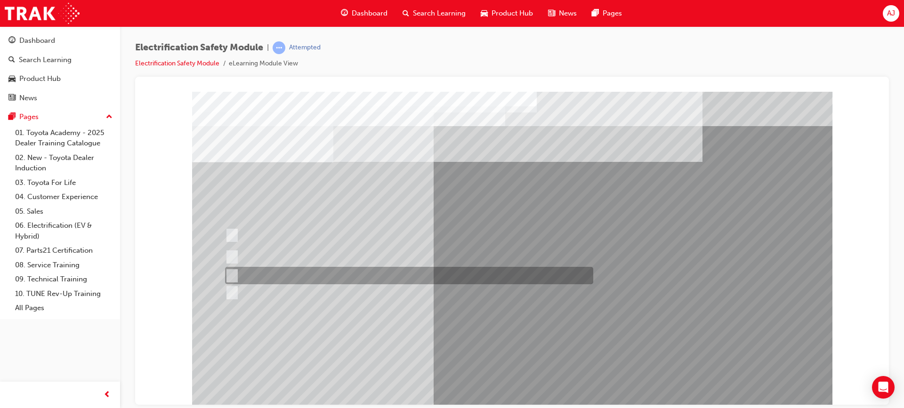
click at [324, 278] on div at bounding box center [407, 275] width 368 height 17
radio input "true"
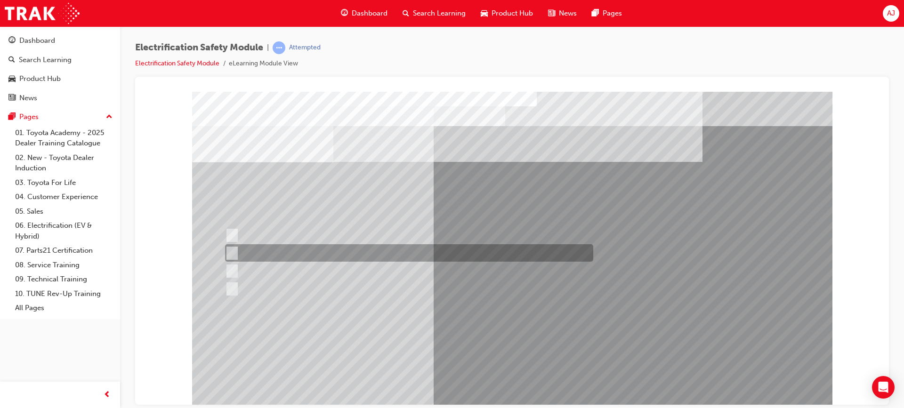
click at [352, 251] on div at bounding box center [407, 252] width 368 height 17
radio input "true"
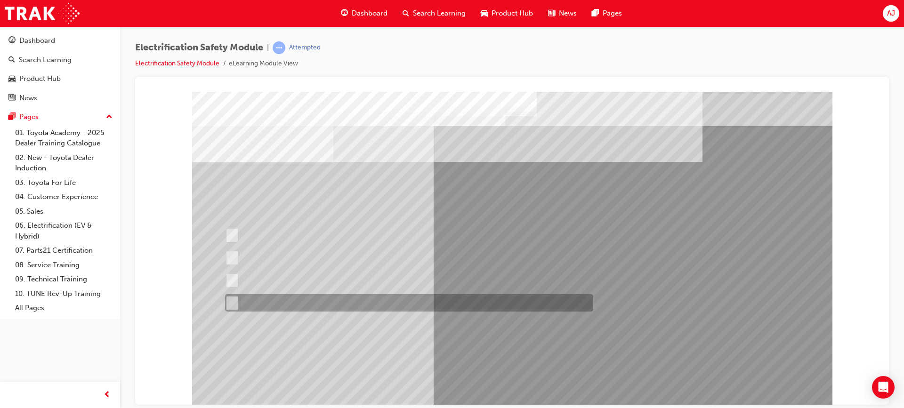
click at [368, 300] on div at bounding box center [407, 302] width 368 height 17
radio input "true"
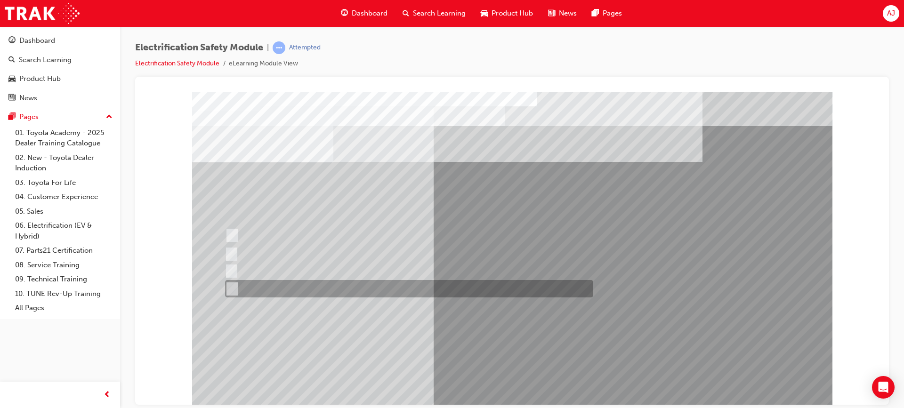
click at [323, 283] on div at bounding box center [407, 288] width 368 height 17
radio input "true"
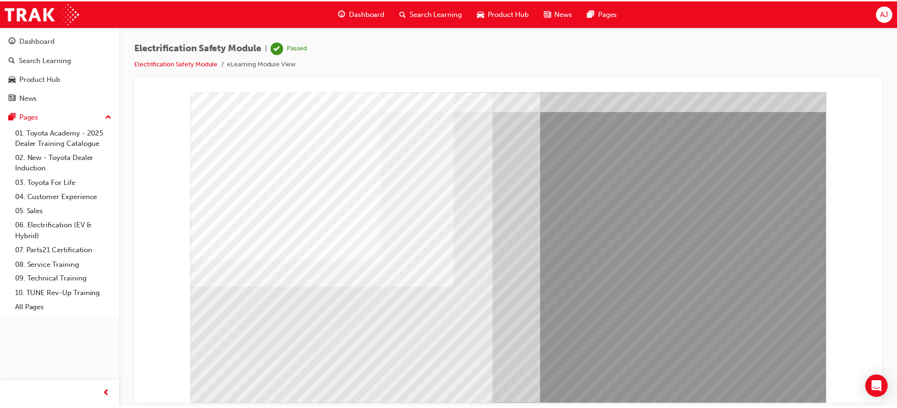
scroll to position [40, 0]
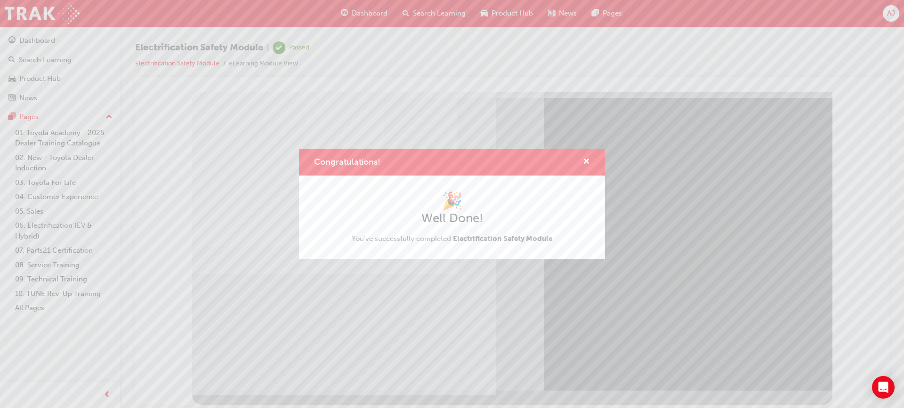
click at [591, 160] on div "Congratulations!" at bounding box center [452, 162] width 306 height 27
click at [587, 162] on span "cross-icon" at bounding box center [586, 162] width 7 height 8
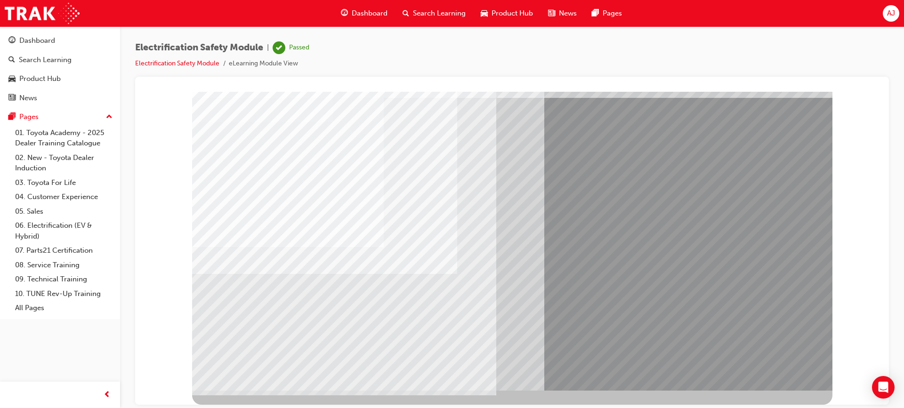
click at [354, 12] on span "Dashboard" at bounding box center [370, 13] width 36 height 11
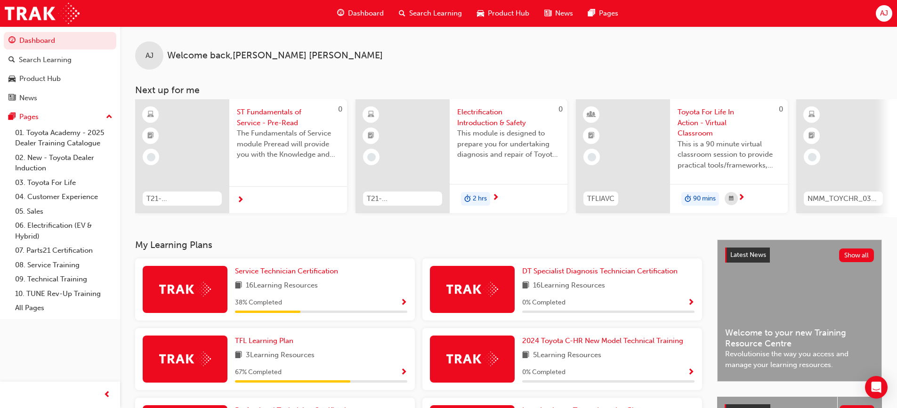
click at [876, 15] on button "AJ" at bounding box center [884, 13] width 16 height 16
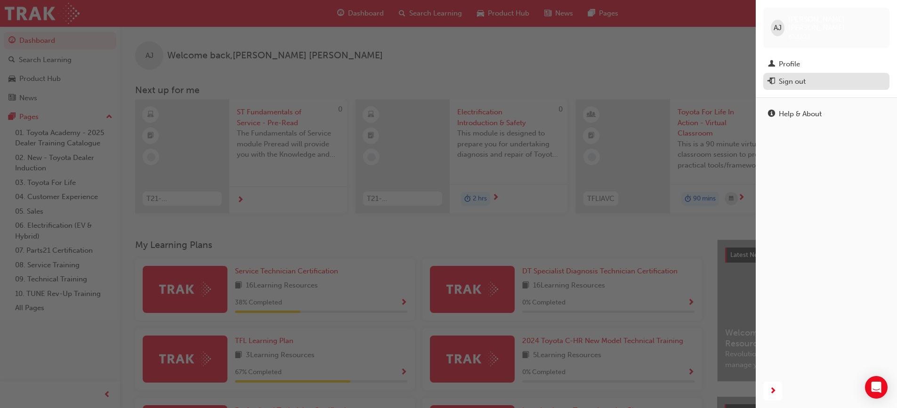
click at [789, 77] on div "Sign out" at bounding box center [792, 81] width 27 height 11
